Goal: Task Accomplishment & Management: Manage account settings

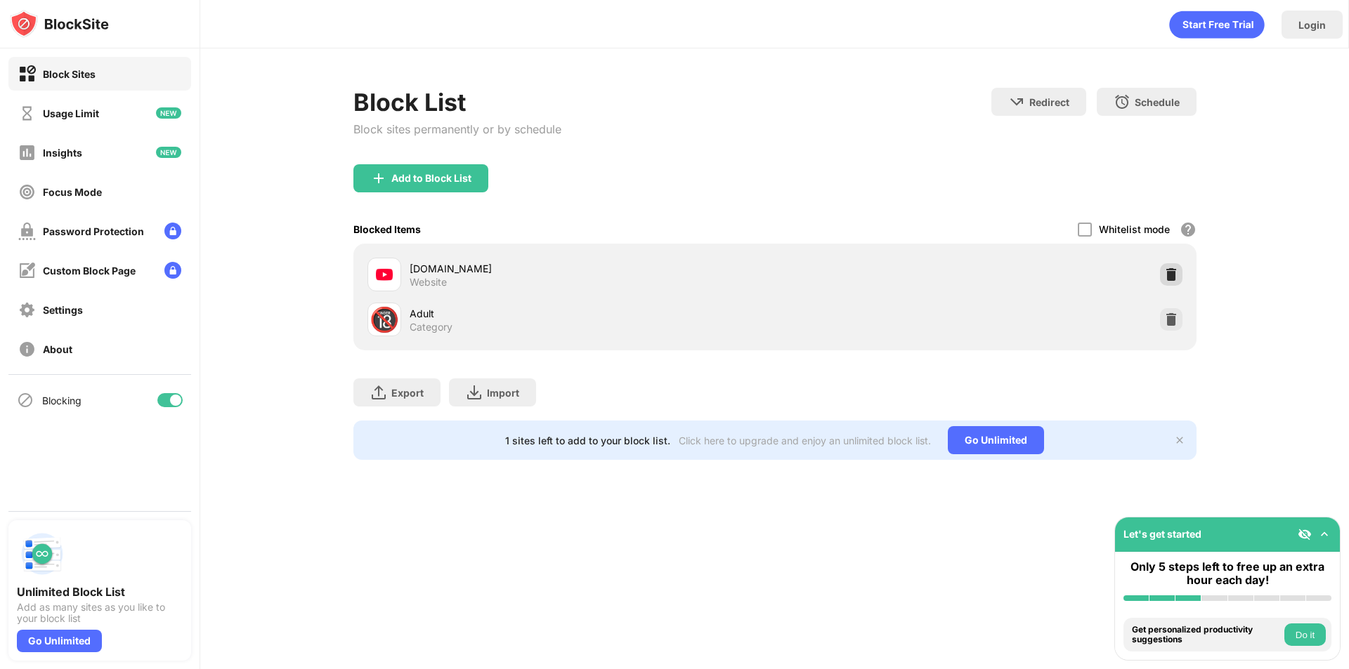
click at [1165, 270] on img at bounding box center [1171, 275] width 14 height 14
